Goal: Check status

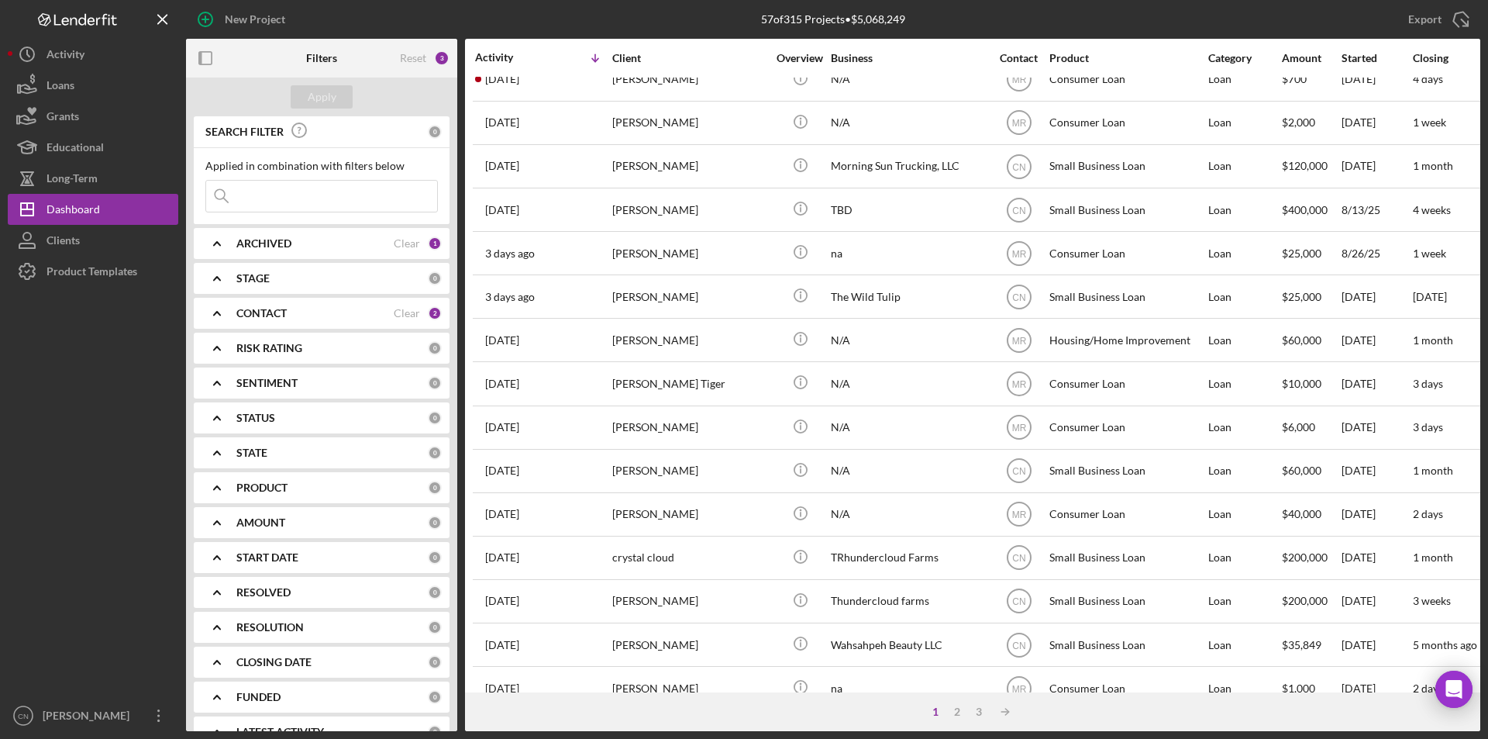
scroll to position [388, 0]
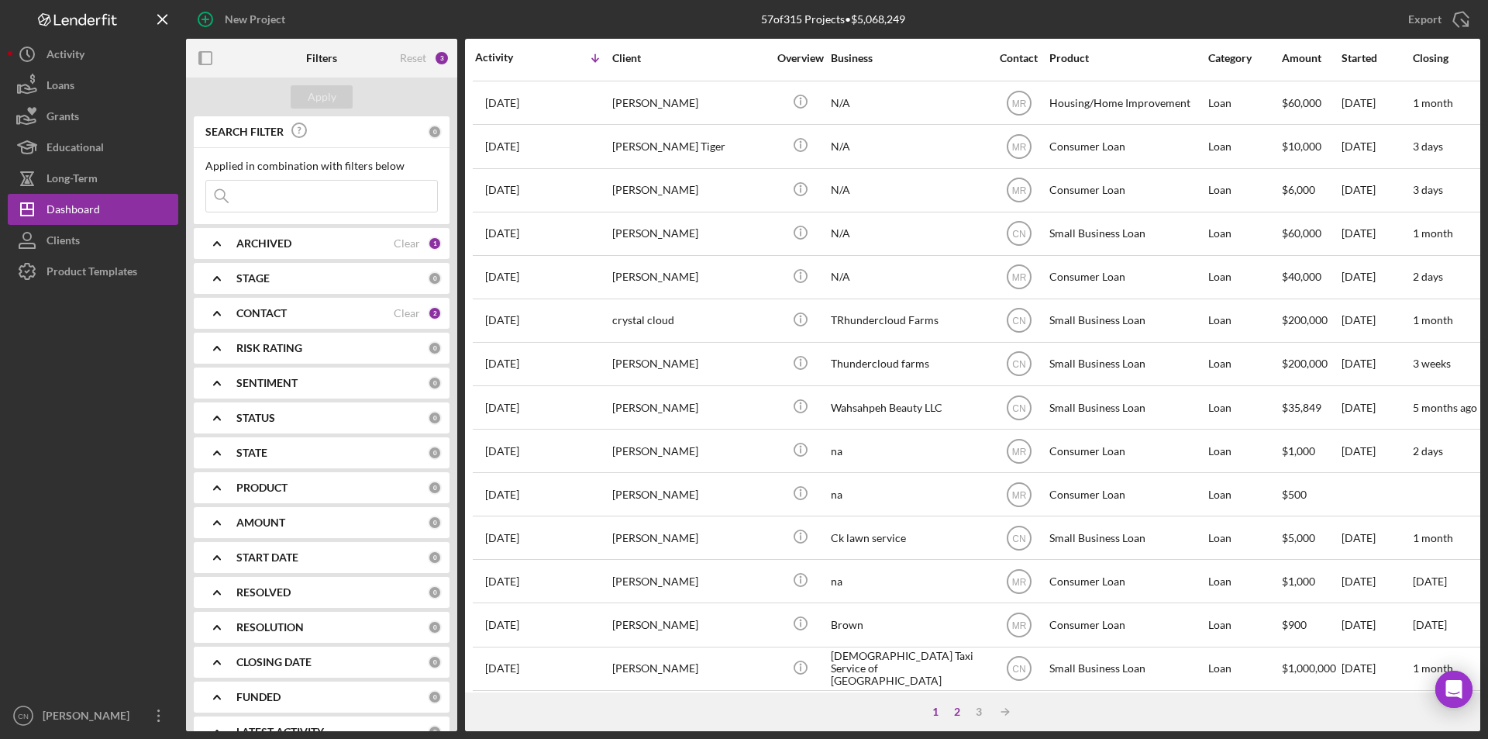
click at [960, 710] on div "2" at bounding box center [957, 711] width 22 height 12
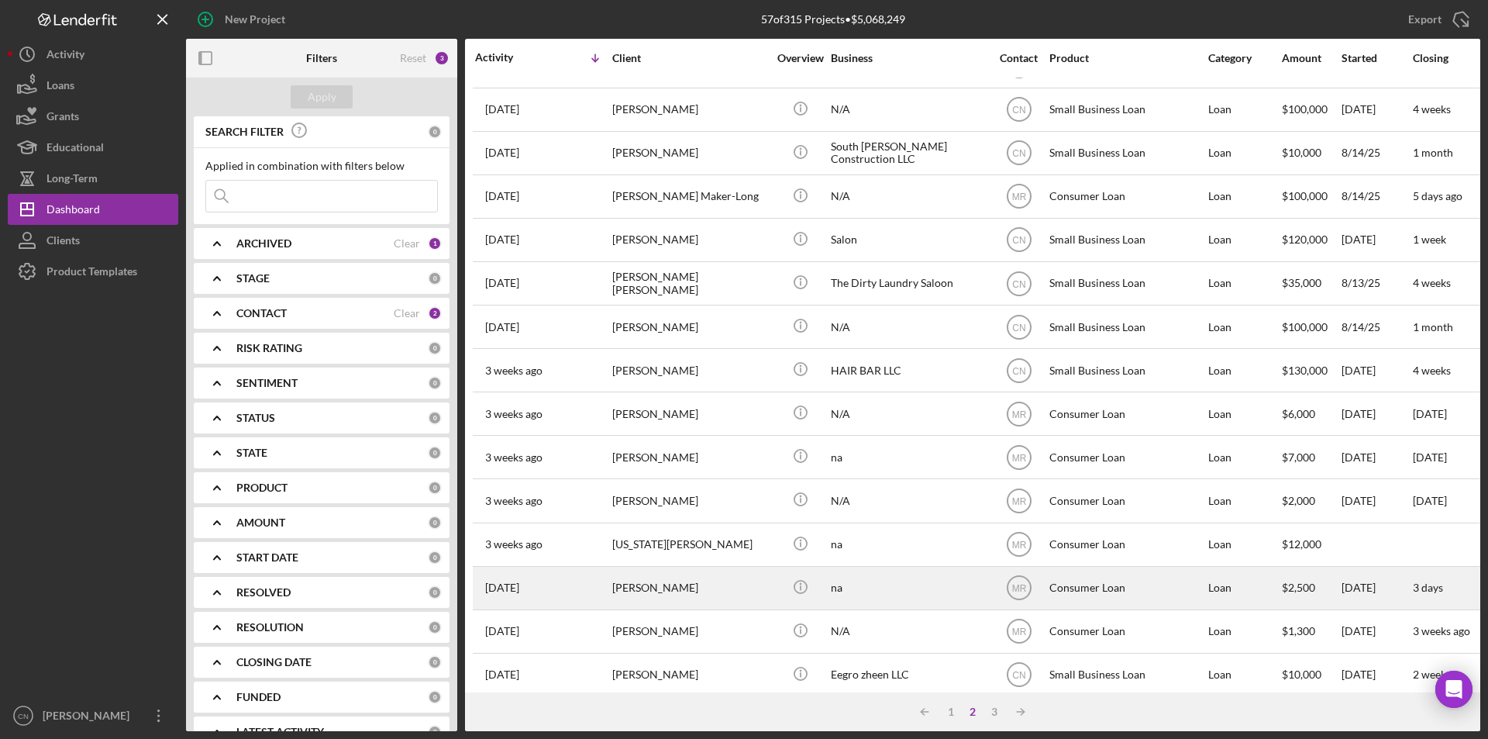
scroll to position [0, 0]
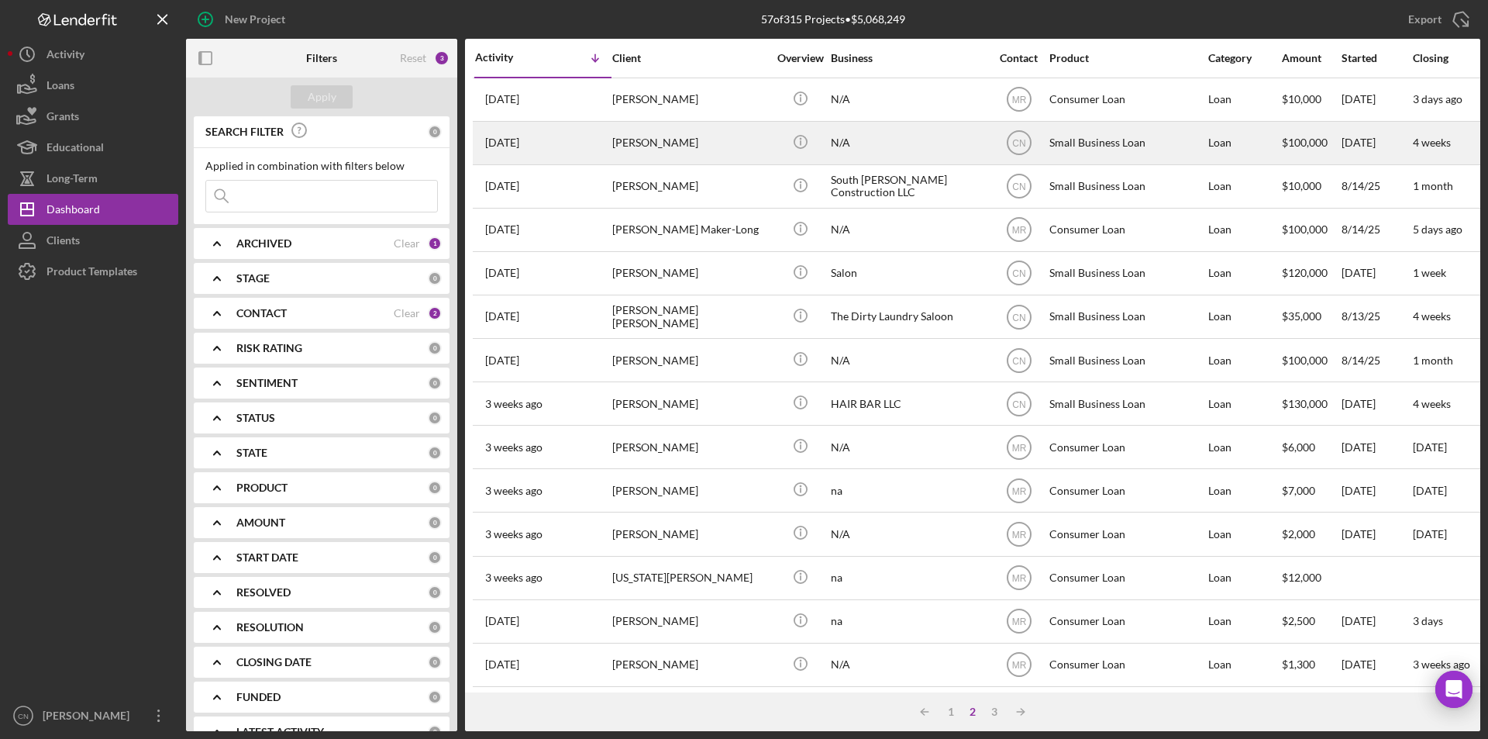
click at [666, 143] on div "Chelsea Dailey" at bounding box center [689, 142] width 155 height 41
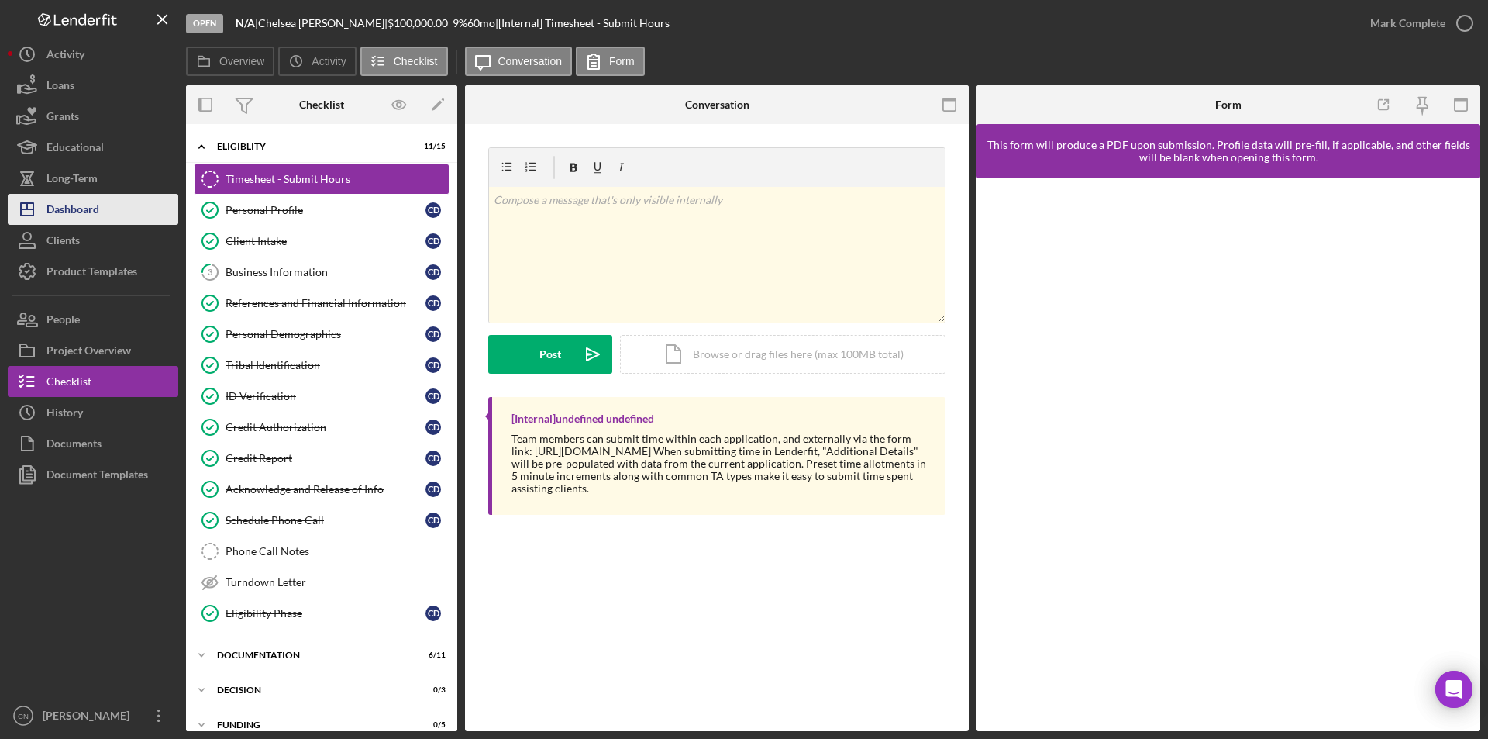
click at [78, 219] on div "Dashboard" at bounding box center [73, 211] width 53 height 35
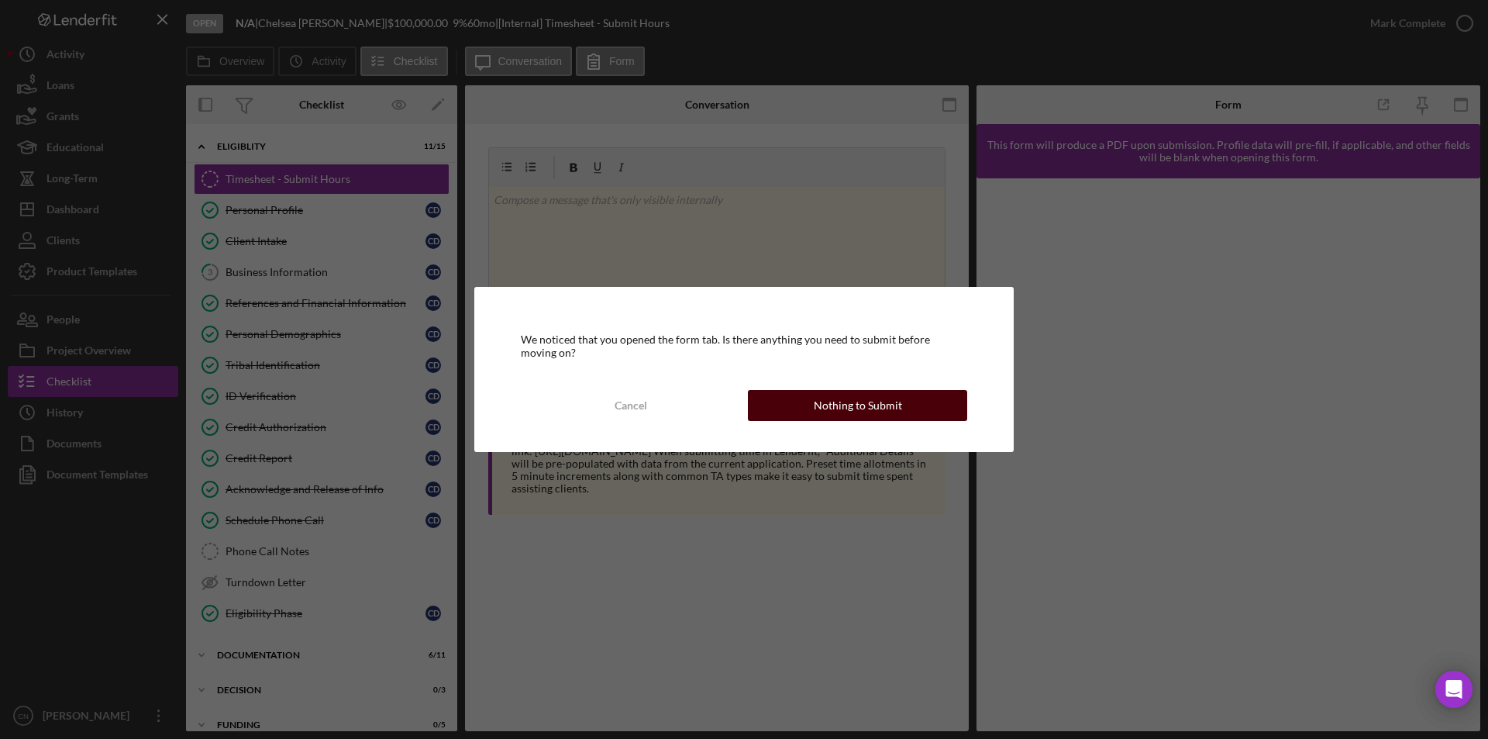
click at [911, 404] on button "Nothing to Submit" at bounding box center [857, 405] width 219 height 31
